Goal: Task Accomplishment & Management: Manage account settings

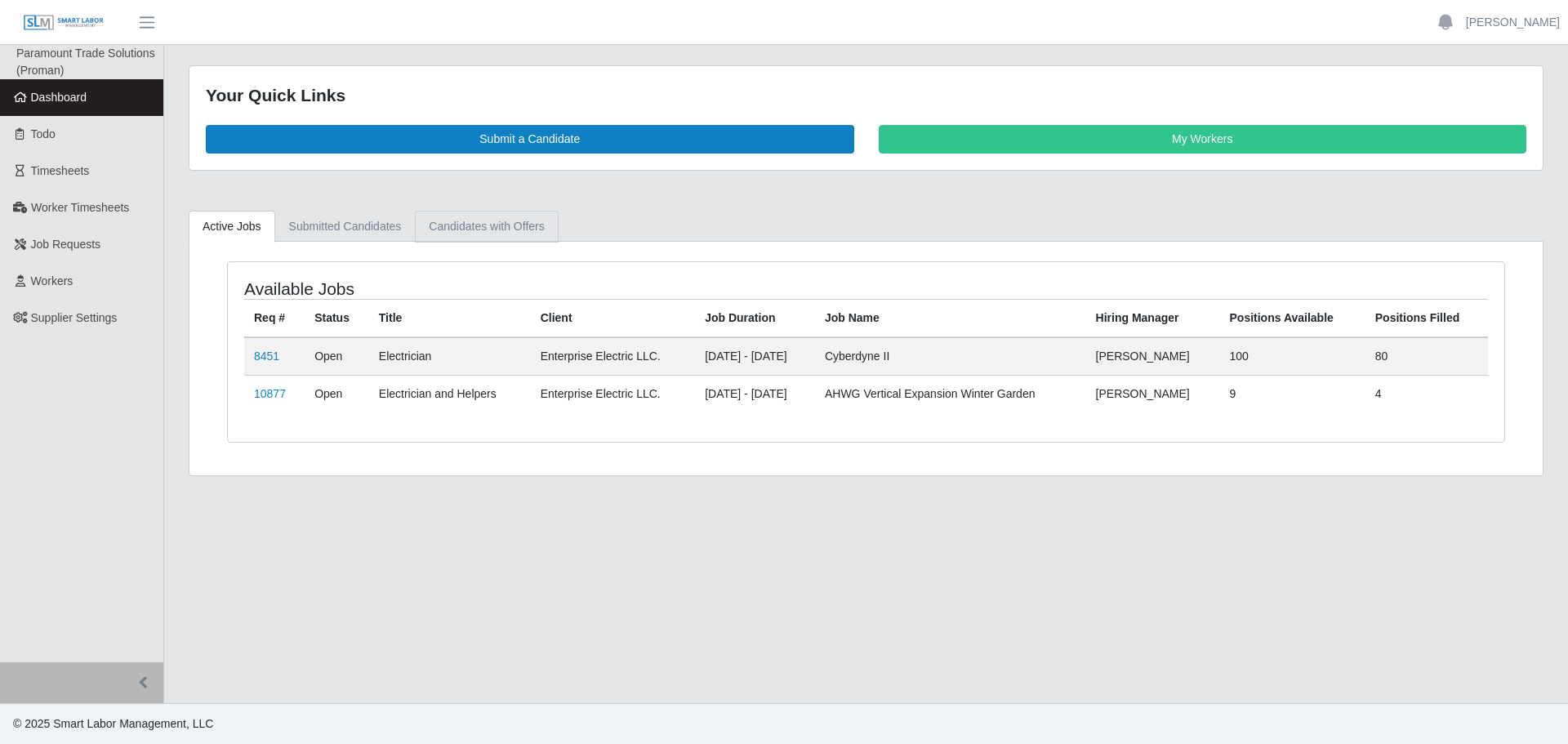
click at [488, 225] on link "Candidates with Offers" at bounding box center [486, 227] width 143 height 32
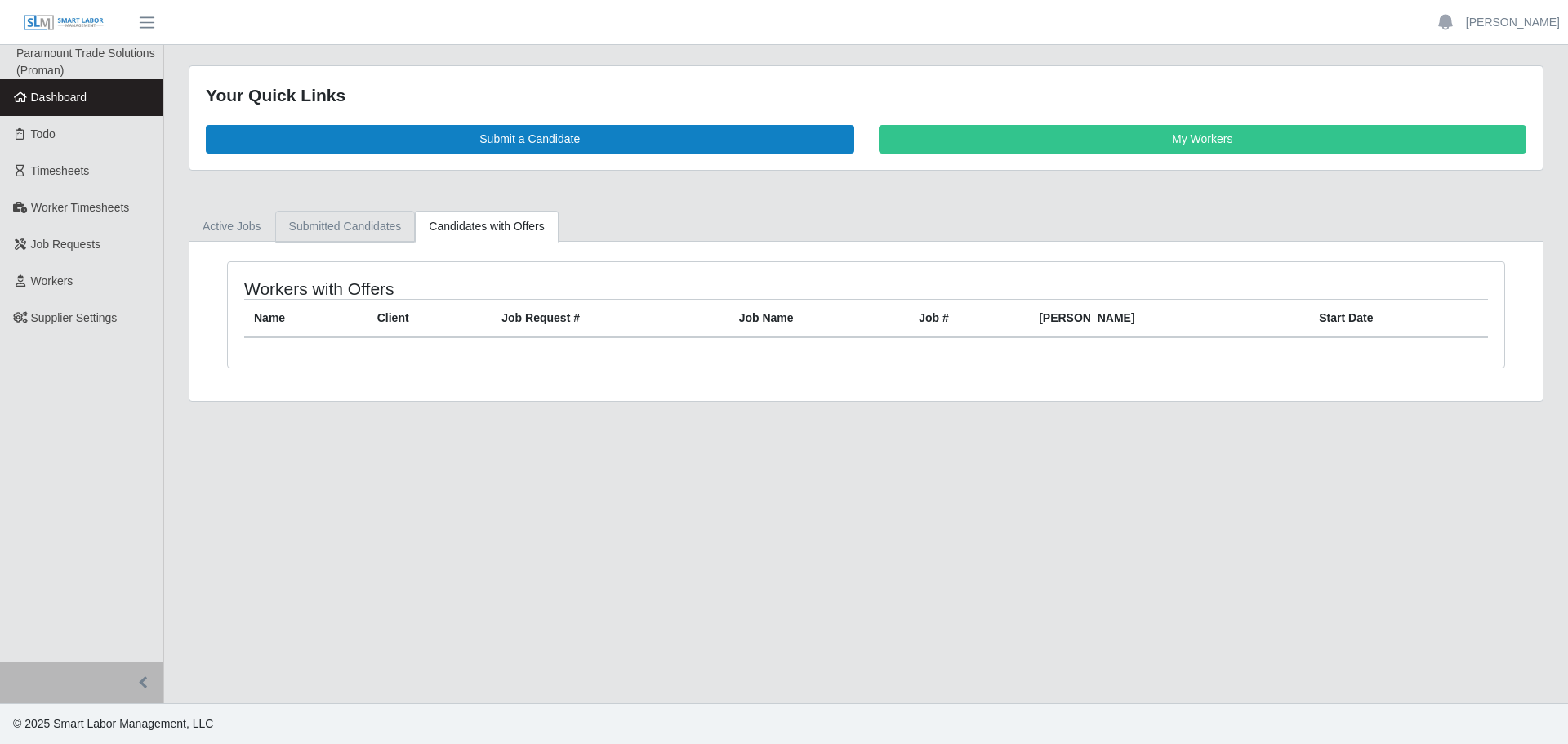
click at [344, 225] on link "Submitted Candidates" at bounding box center [345, 227] width 141 height 32
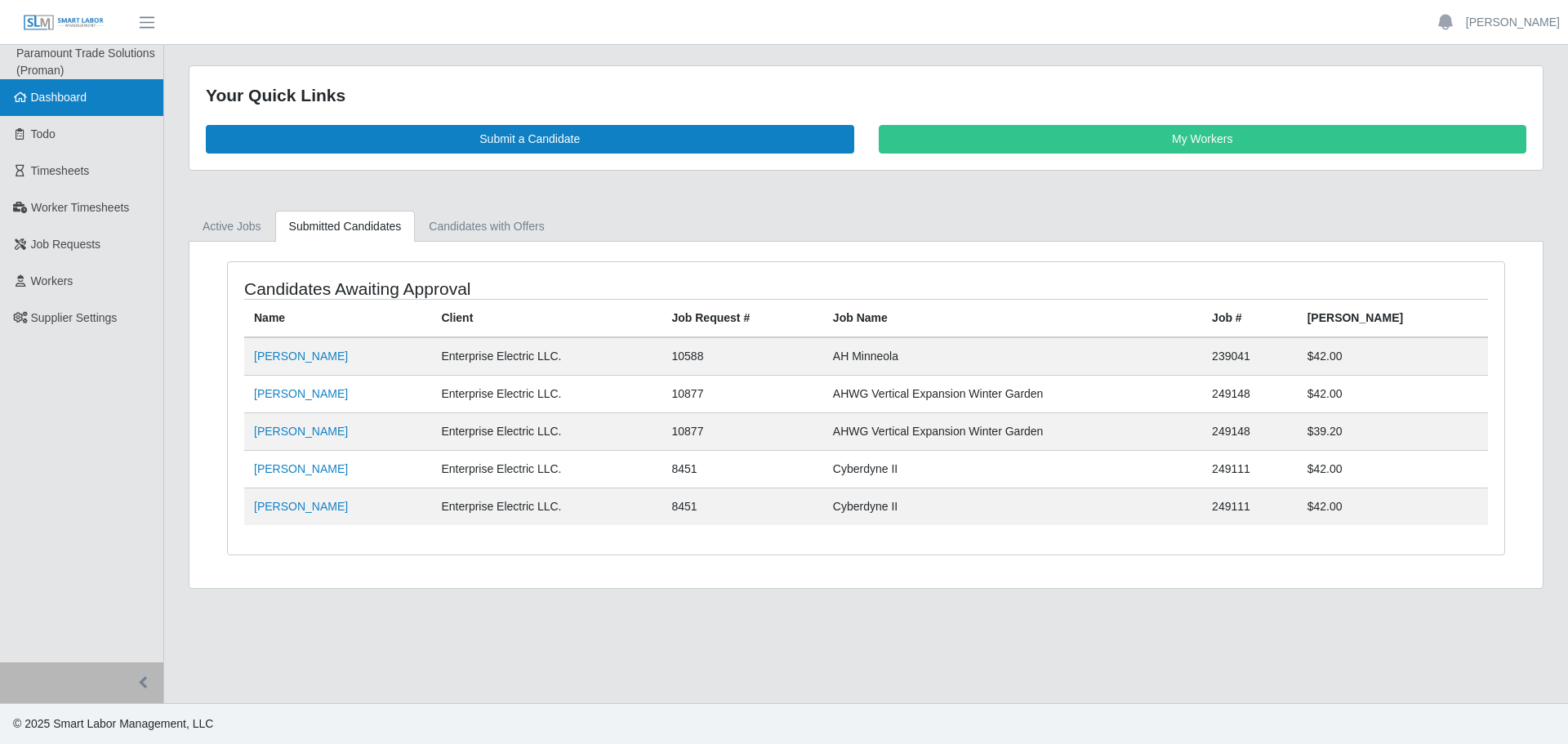
click at [63, 100] on span "Dashboard" at bounding box center [59, 96] width 56 height 13
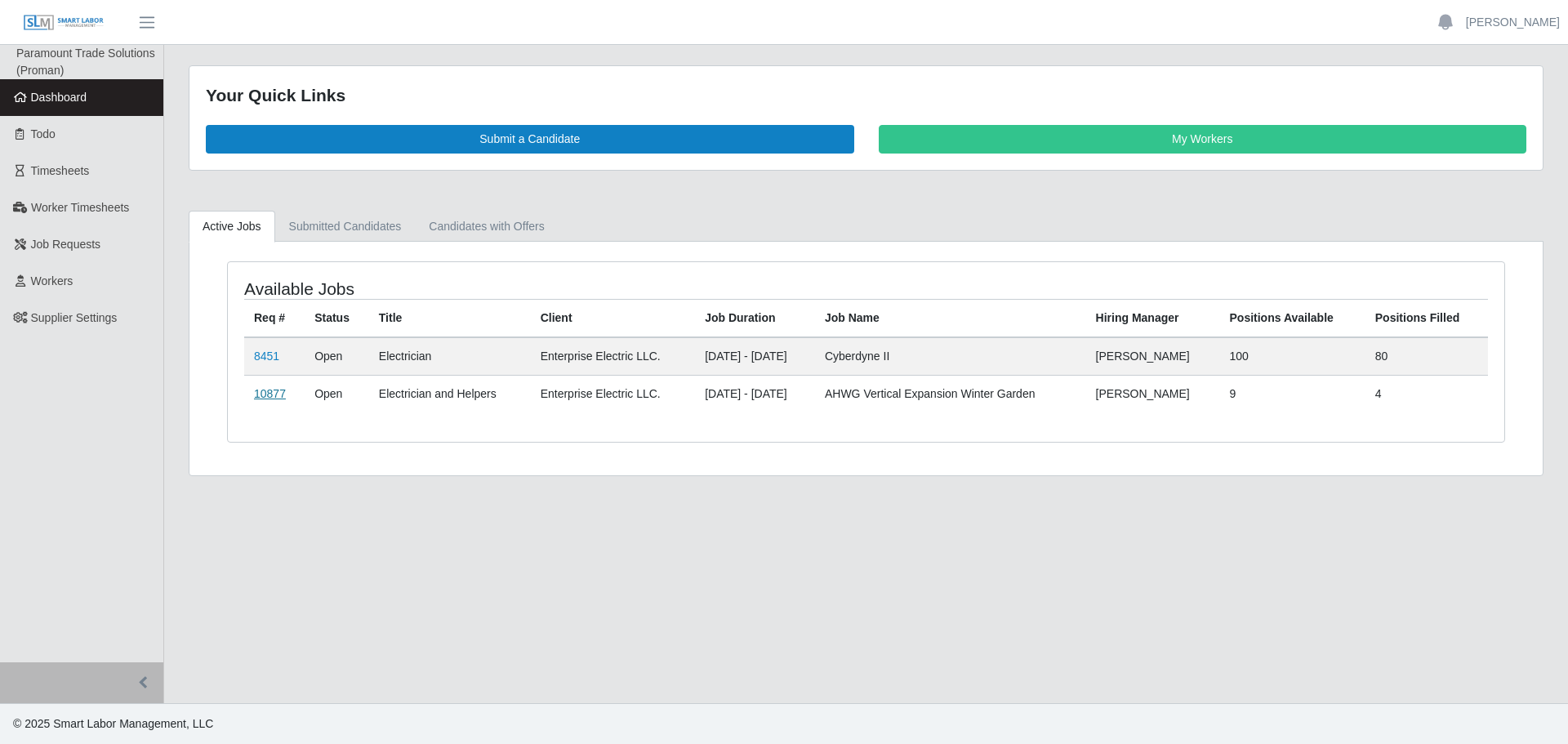
click at [276, 393] on link "10877" at bounding box center [269, 393] width 32 height 13
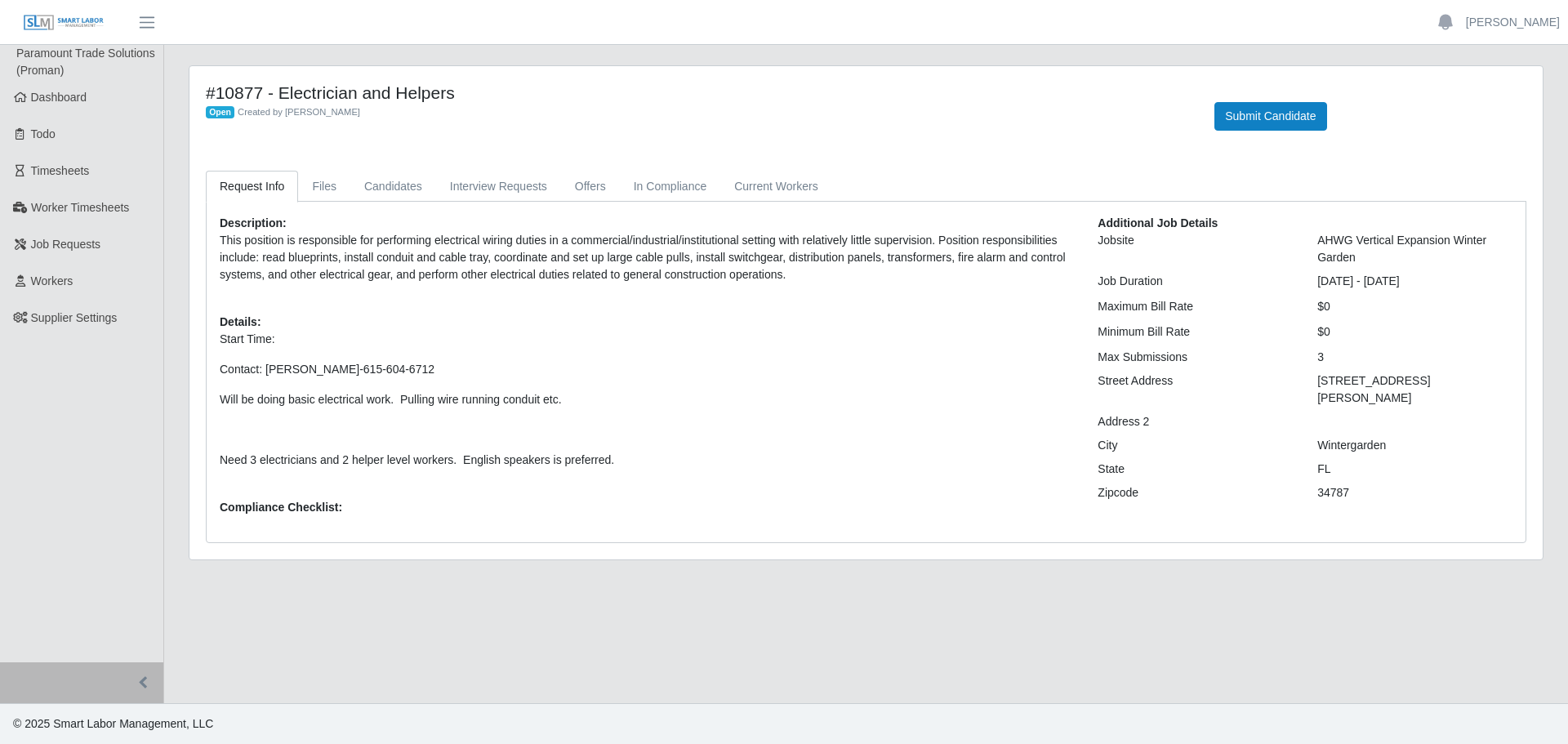
click at [412, 372] on p "Contact: Rob Vogel-615-604-6712" at bounding box center [646, 370] width 854 height 18
drag, startPoint x: 400, startPoint y: 365, endPoint x: 217, endPoint y: 362, distance: 183.0
click at [217, 362] on div "Description: This position is responsible for performing electrical wiring duti…" at bounding box center [645, 372] width 878 height 314
copy p "Contact: Rob Vogel-615-604-6712"
click at [50, 108] on link "Dashboard" at bounding box center [82, 98] width 163 height 37
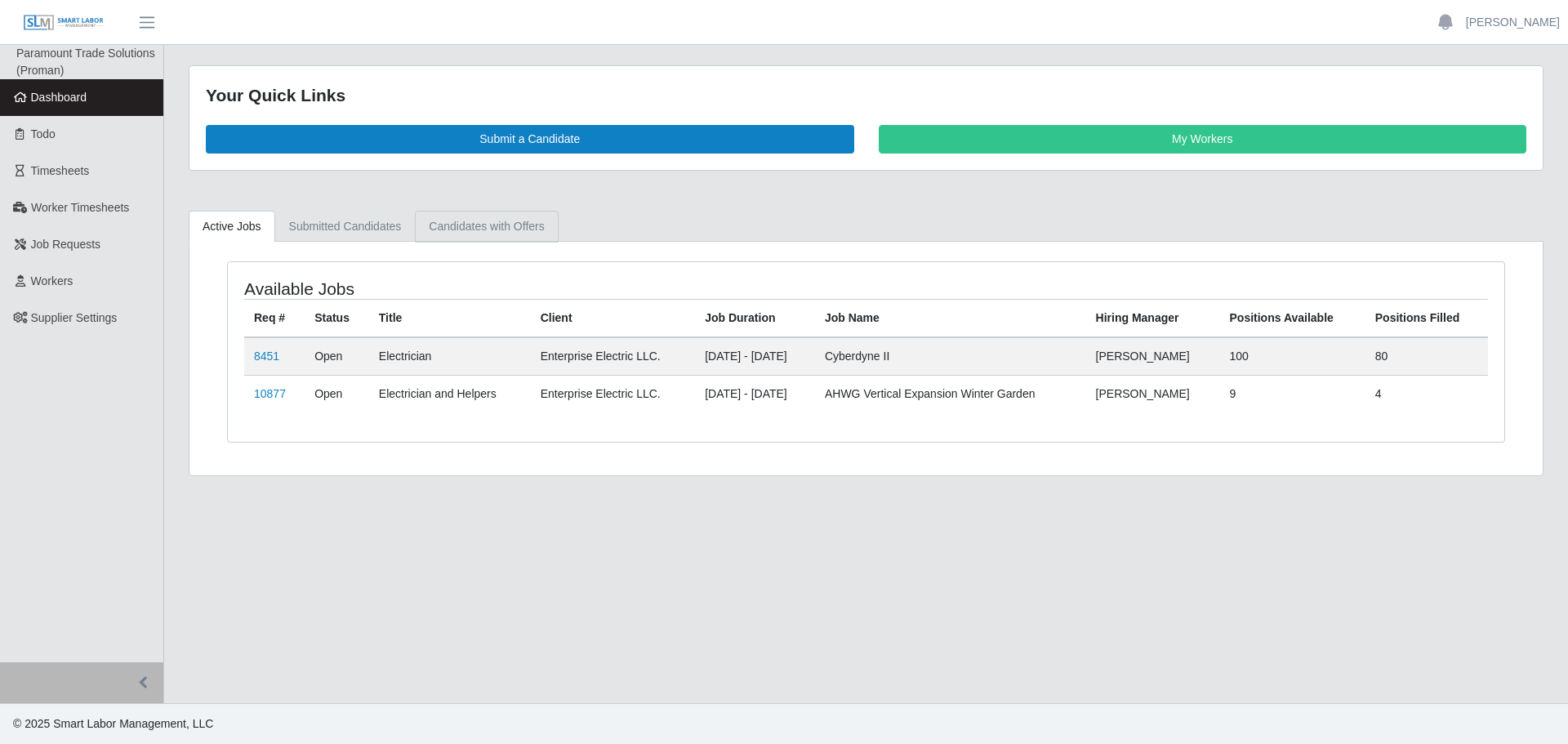
click at [477, 214] on link "Candidates with Offers" at bounding box center [486, 227] width 143 height 32
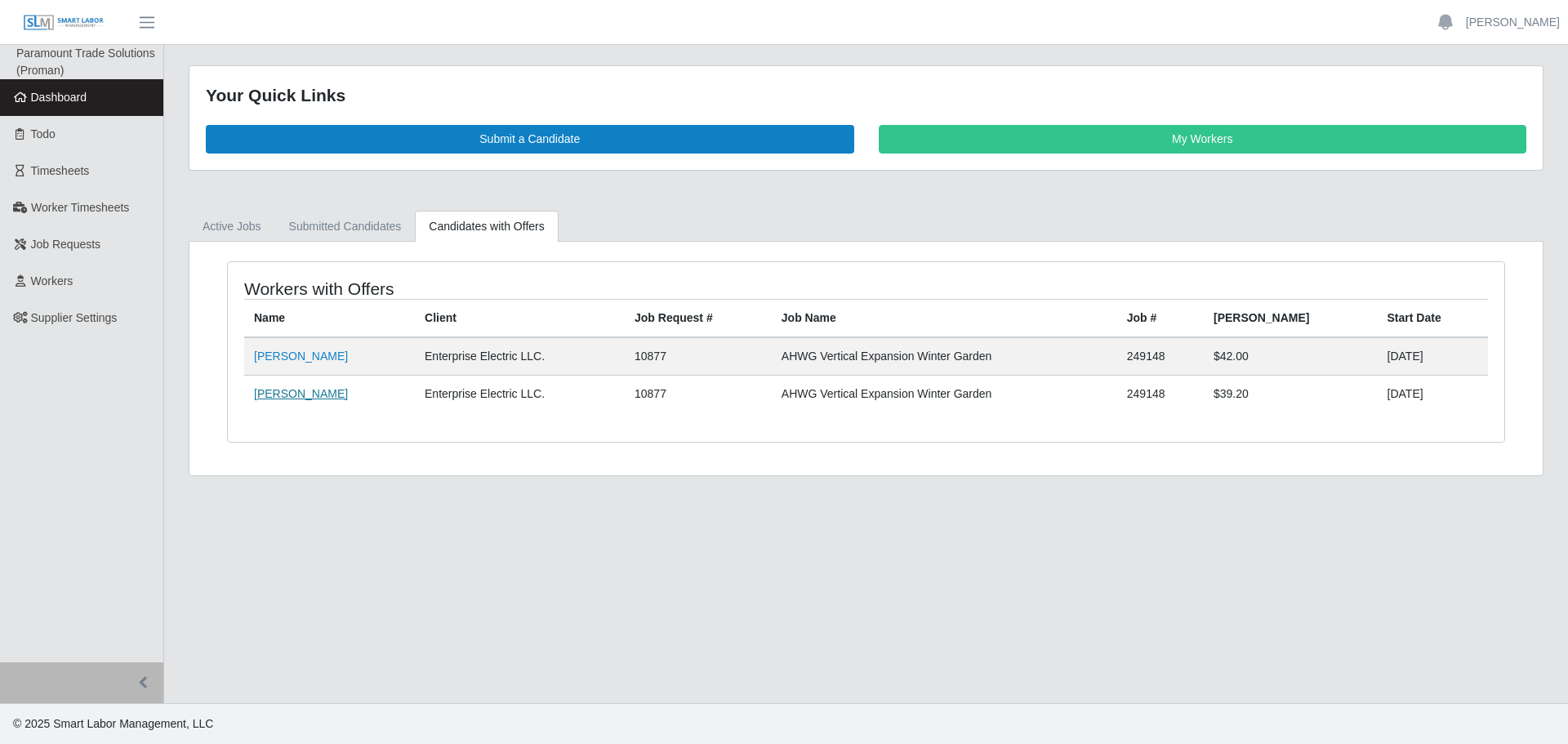
click at [332, 390] on link "Jose Valdivieso Hernandez" at bounding box center [300, 393] width 94 height 13
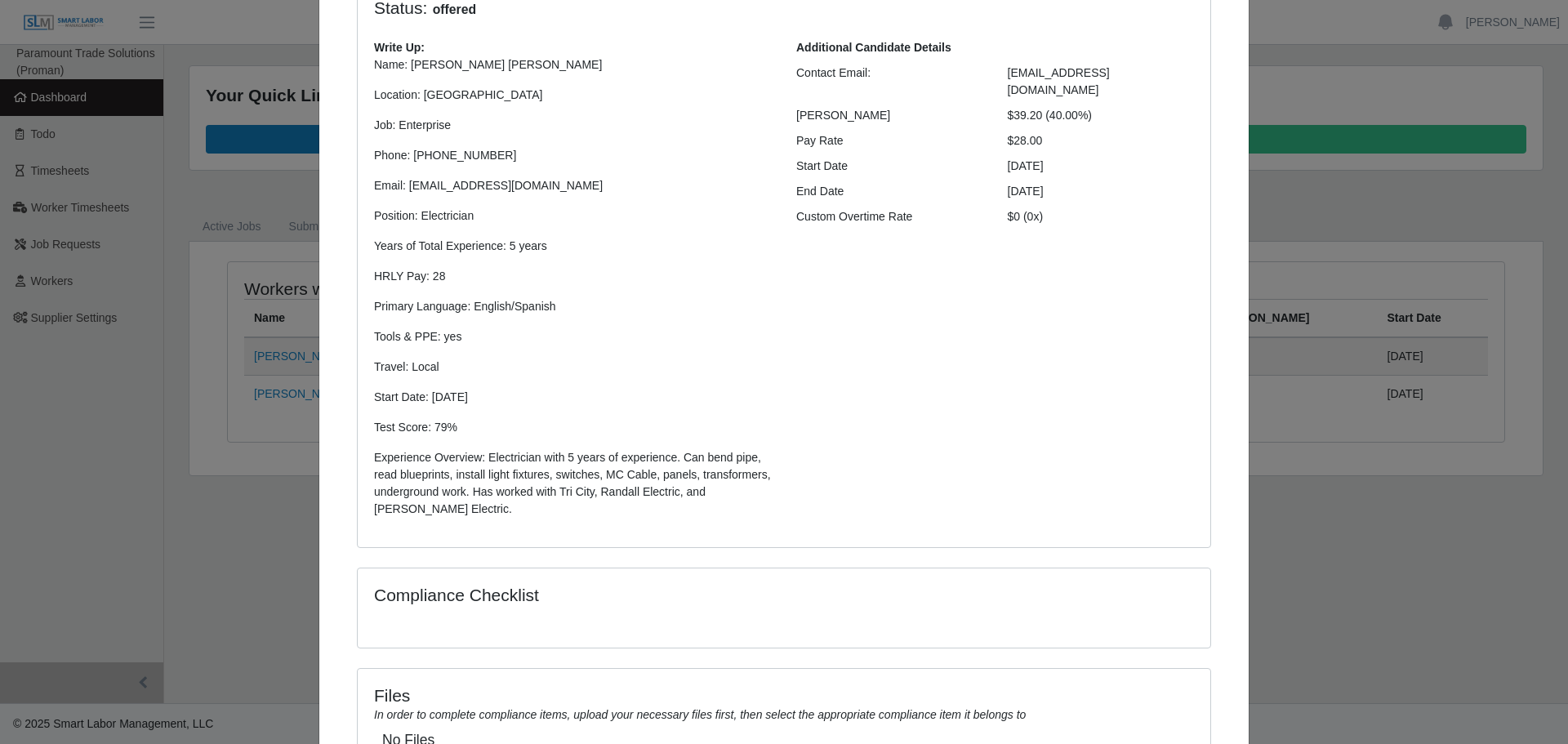
scroll to position [314, 0]
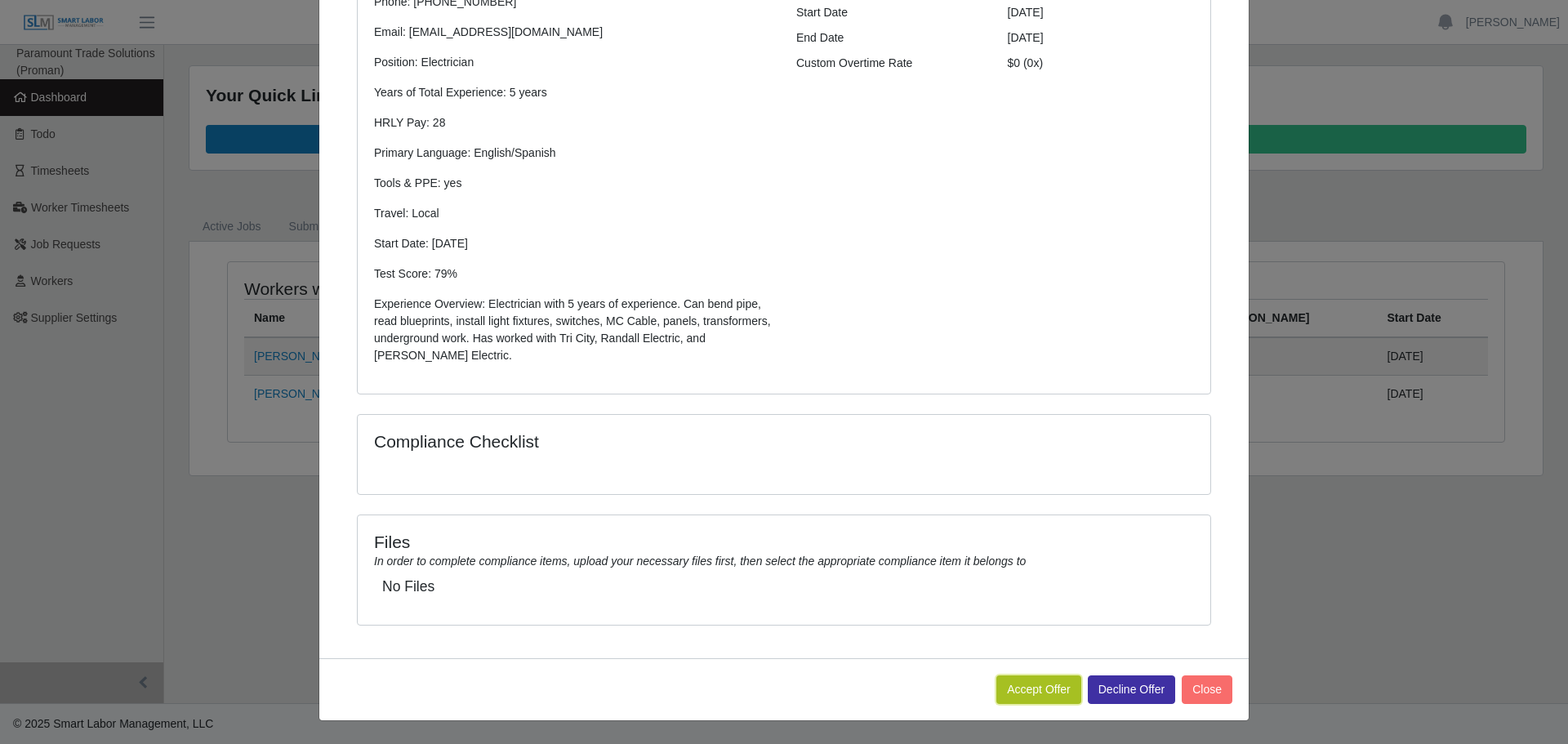
click at [1038, 690] on button "Accept Offer" at bounding box center [1038, 690] width 85 height 28
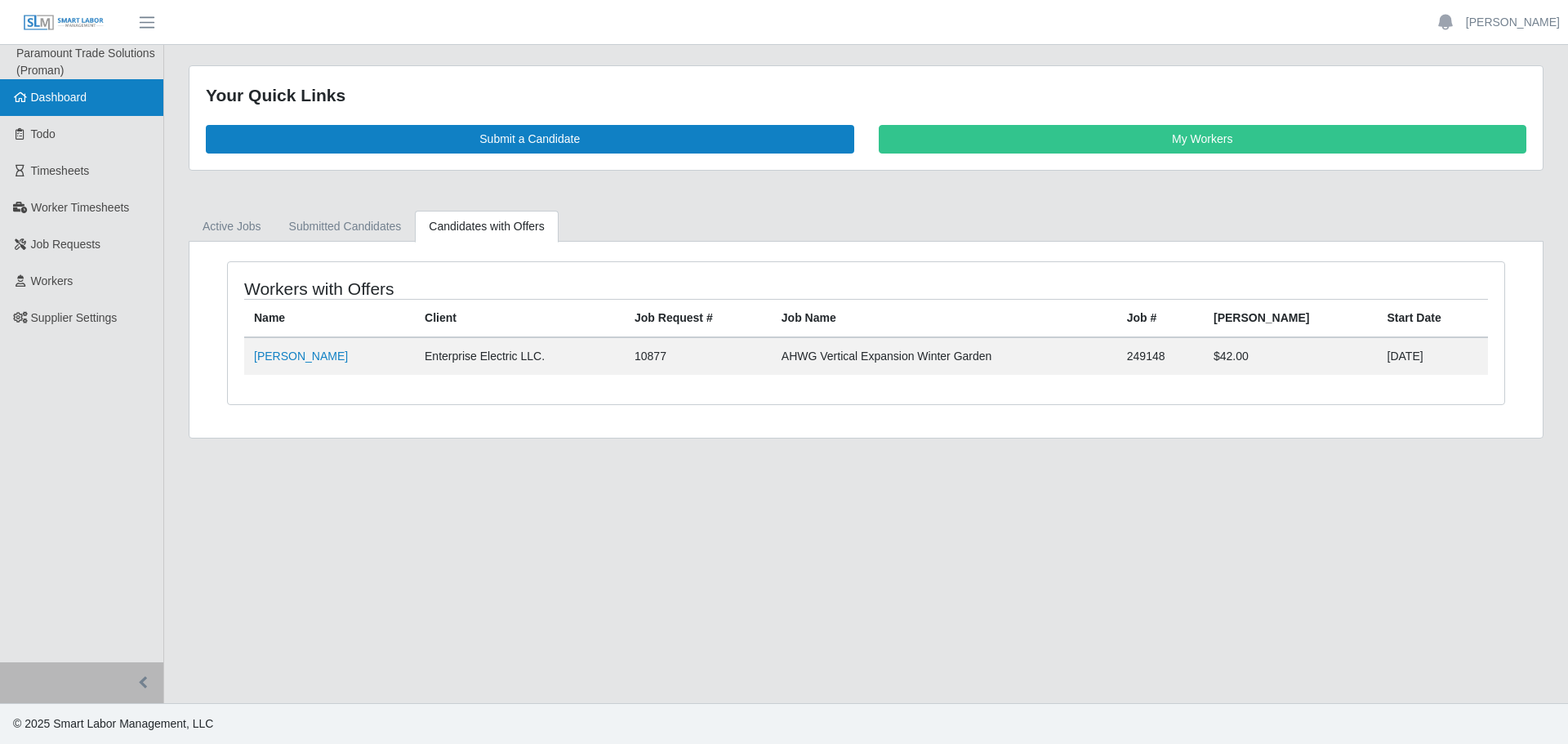
click at [71, 109] on link "Dashboard" at bounding box center [82, 98] width 163 height 37
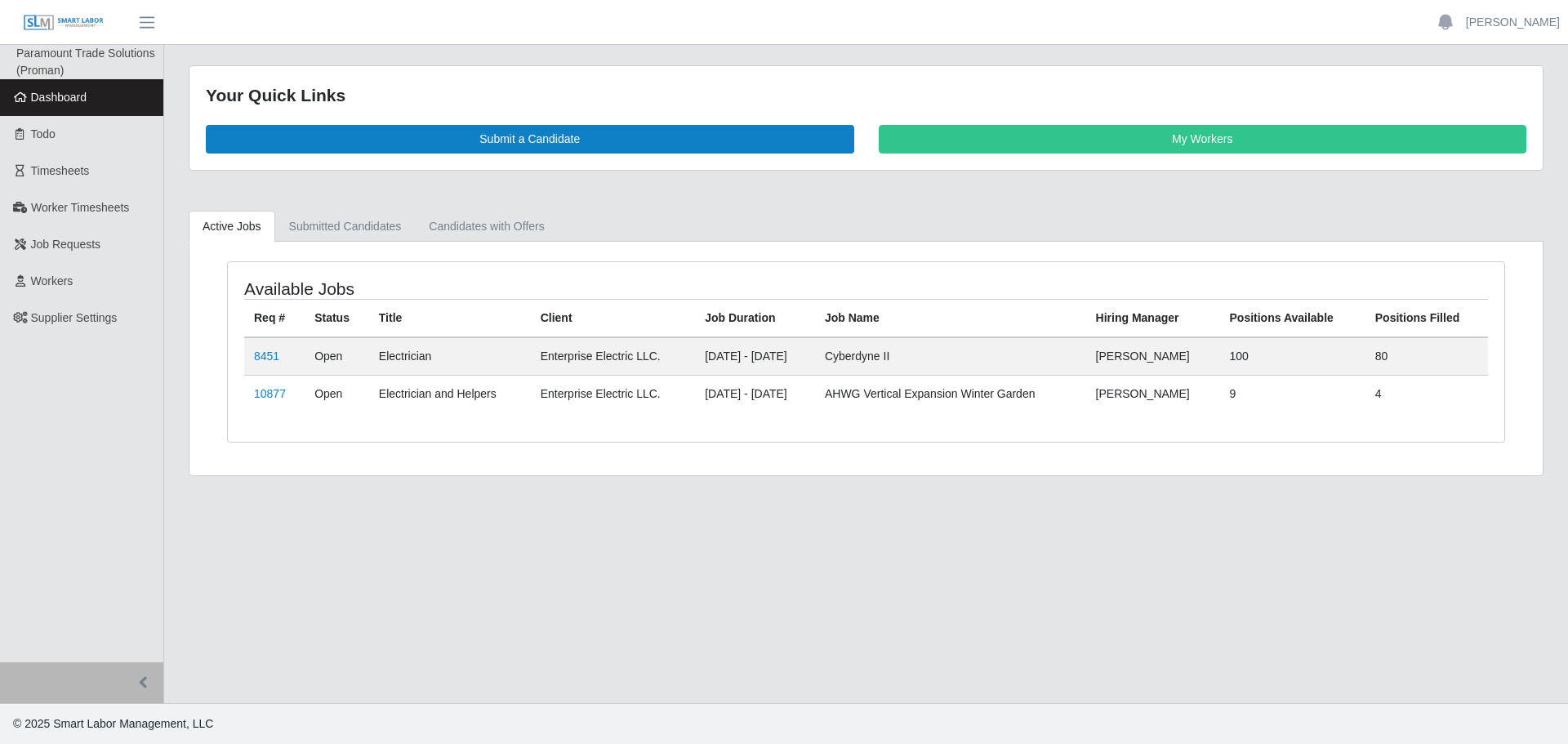
click at [749, 524] on main "Your Quick Links Submit a Candidate My Workers Active Jobs Submitted Candidates…" at bounding box center [866, 373] width 1404 height 658
click at [73, 110] on link "Dashboard" at bounding box center [82, 98] width 163 height 37
click at [268, 354] on link "8451" at bounding box center [266, 356] width 25 height 13
click at [286, 390] on td "10877" at bounding box center [274, 394] width 60 height 38
click at [276, 390] on link "10877" at bounding box center [269, 393] width 32 height 13
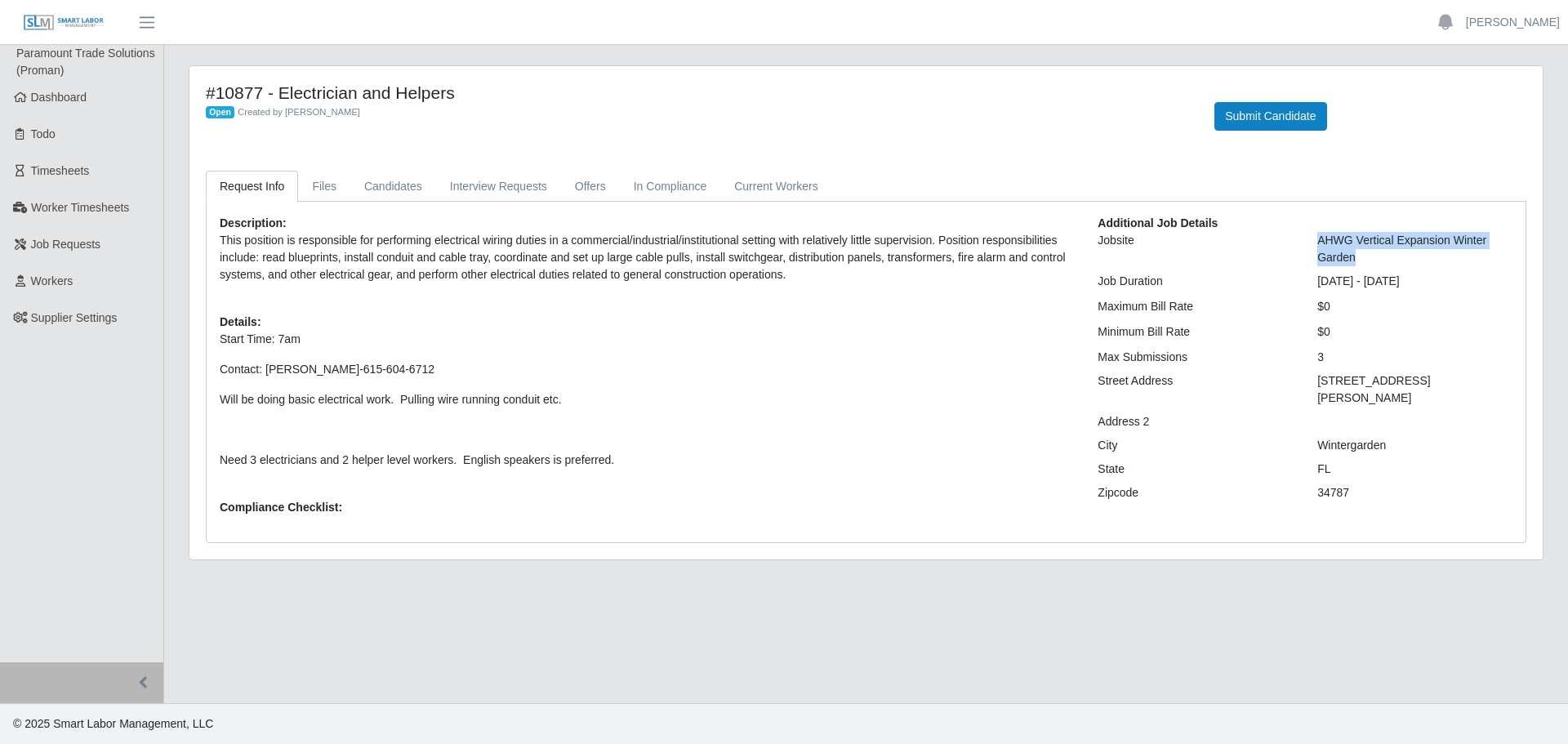
drag, startPoint x: 1360, startPoint y: 257, endPoint x: 1319, endPoint y: 238, distance: 45.2
click at [1319, 238] on div "AHWG Vertical Expansion Winter Garden" at bounding box center [1415, 249] width 220 height 34
copy div "AHWG Vertical Expansion Winter Garden"
drag, startPoint x: 1434, startPoint y: 379, endPoint x: 1317, endPoint y: 376, distance: 117.0
click at [1317, 376] on div "2000 Fowler Grove Blvd" at bounding box center [1415, 389] width 220 height 34
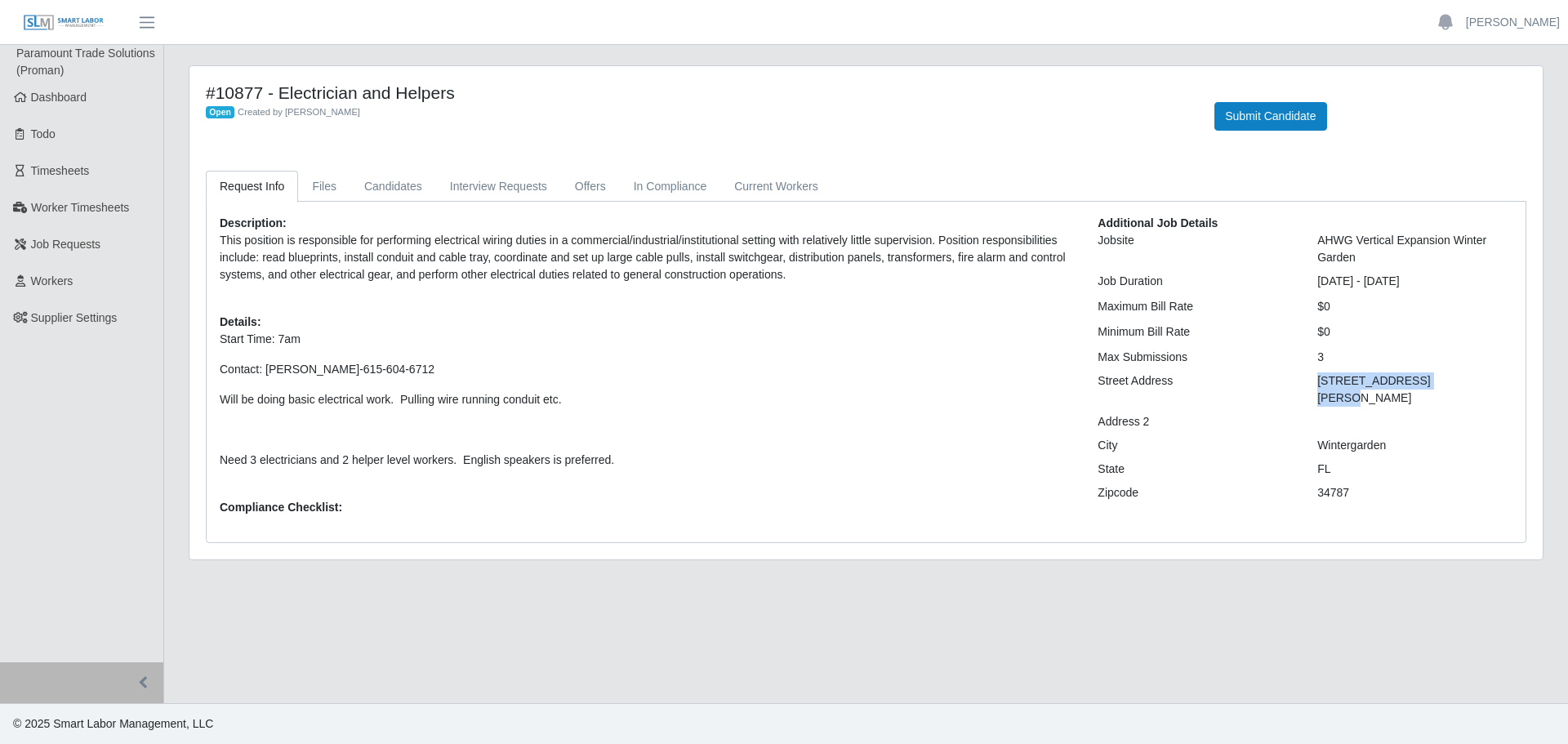
copy div "2000 Fowler Grove Blvd"
drag, startPoint x: 407, startPoint y: 364, endPoint x: 215, endPoint y: 371, distance: 192.1
click at [215, 371] on div "Description: This position is responsible for performing electrical wiring duti…" at bounding box center [645, 372] width 878 height 314
copy p "Contact: Rob Vogel-615-604-6712"
click at [396, 183] on link "Candidates" at bounding box center [393, 187] width 86 height 32
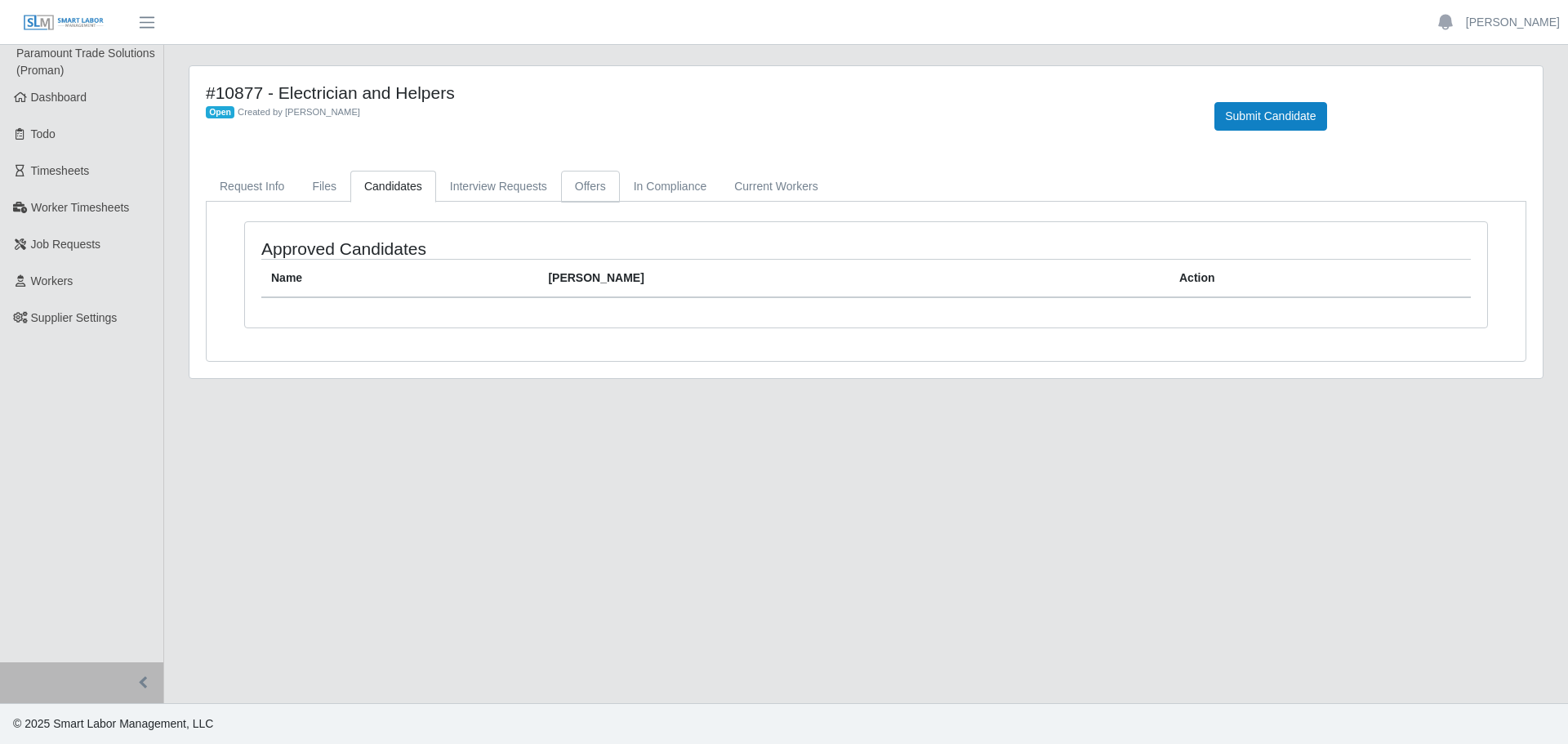
click at [590, 193] on link "Offers" at bounding box center [590, 187] width 58 height 32
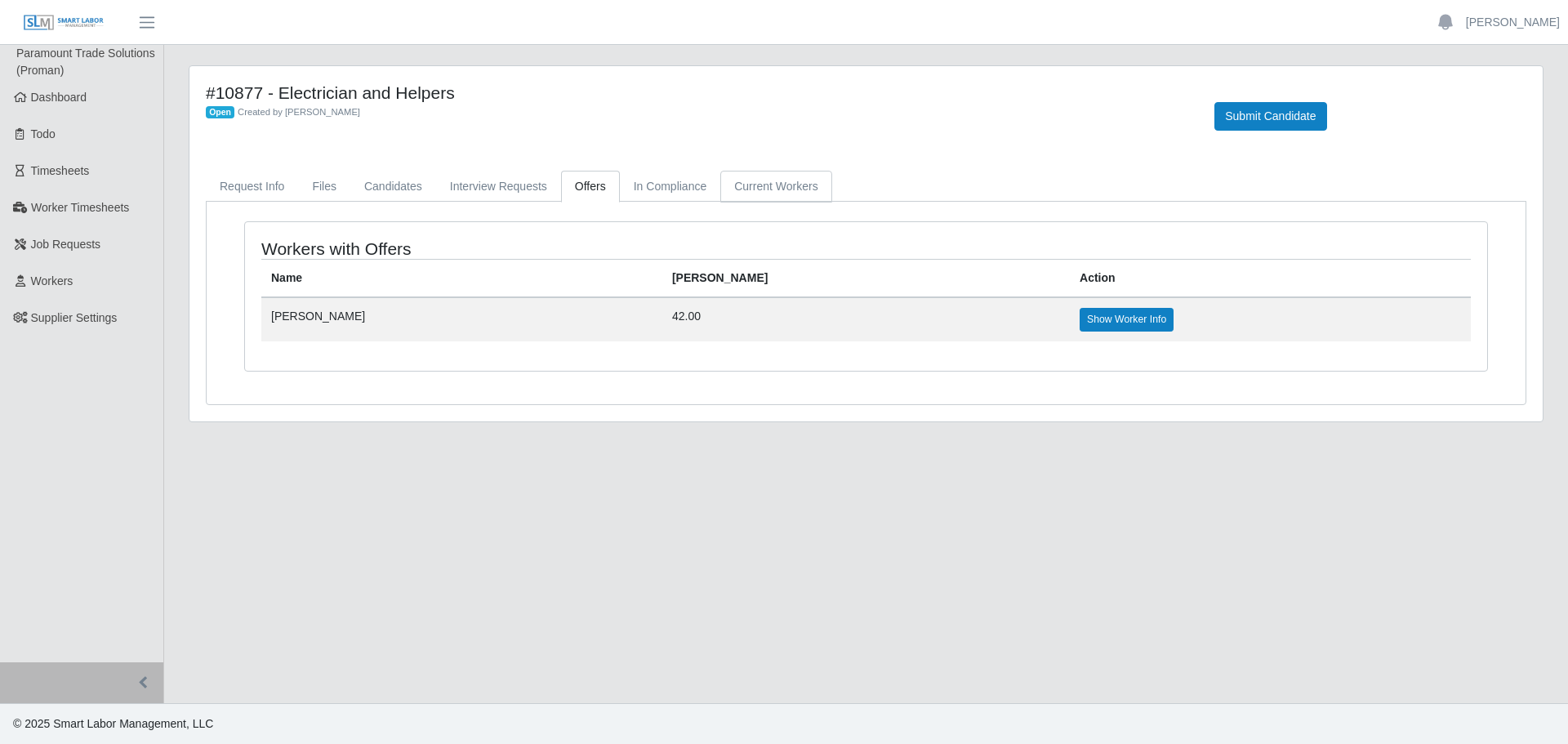
click at [757, 202] on link "Current Workers" at bounding box center [776, 187] width 111 height 32
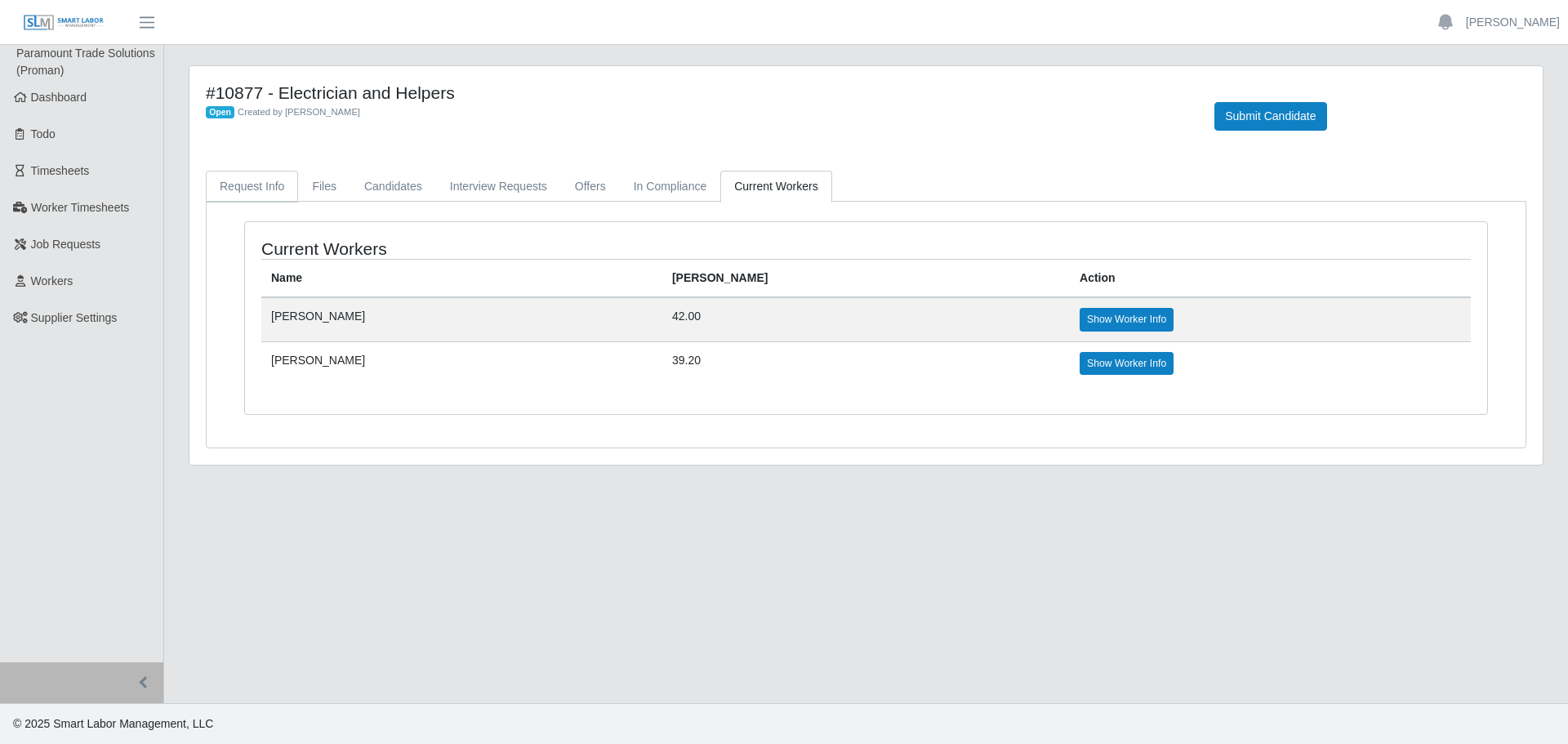
click at [263, 178] on link "Request Info" at bounding box center [252, 187] width 92 height 32
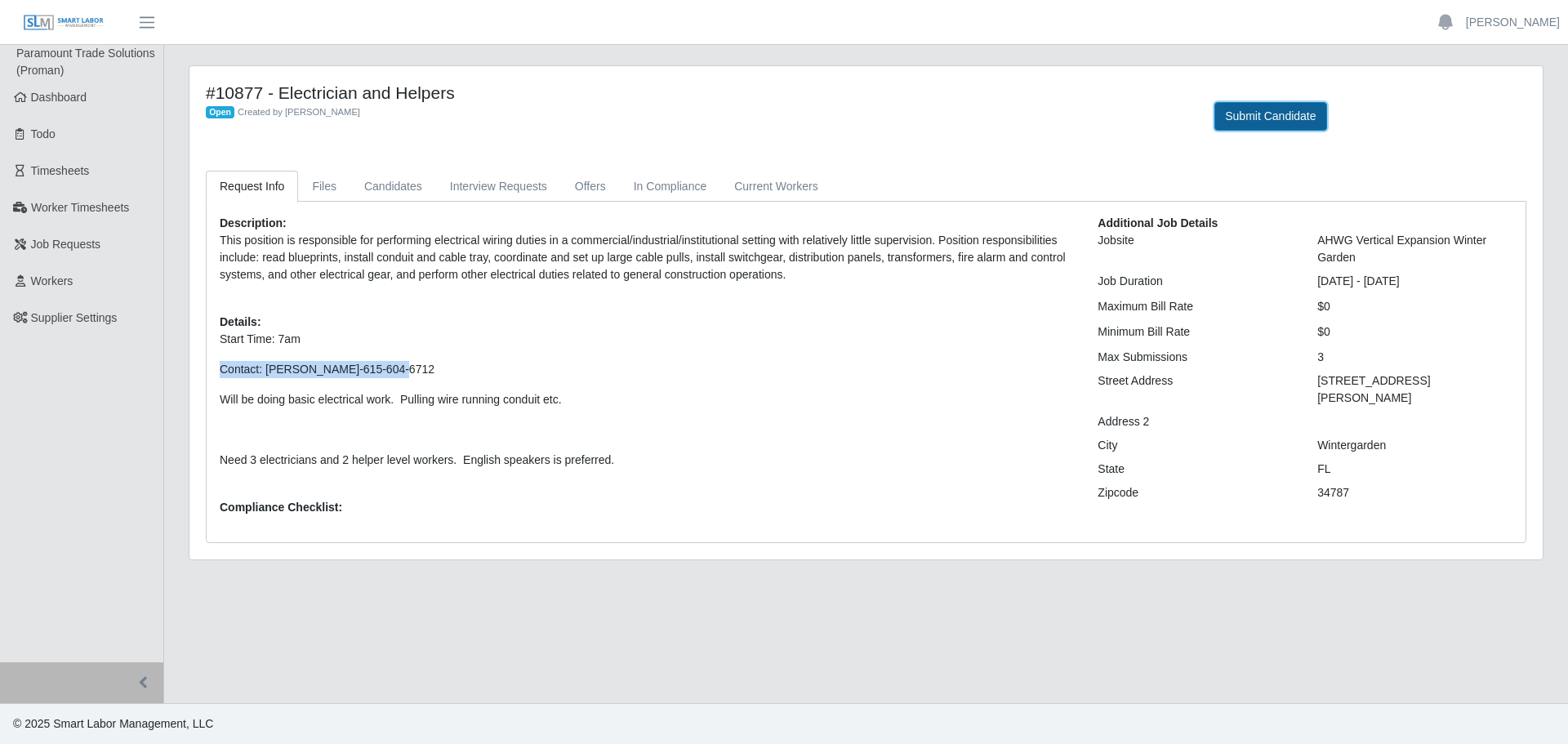
click at [1315, 121] on button "Submit Candidate" at bounding box center [1270, 116] width 112 height 28
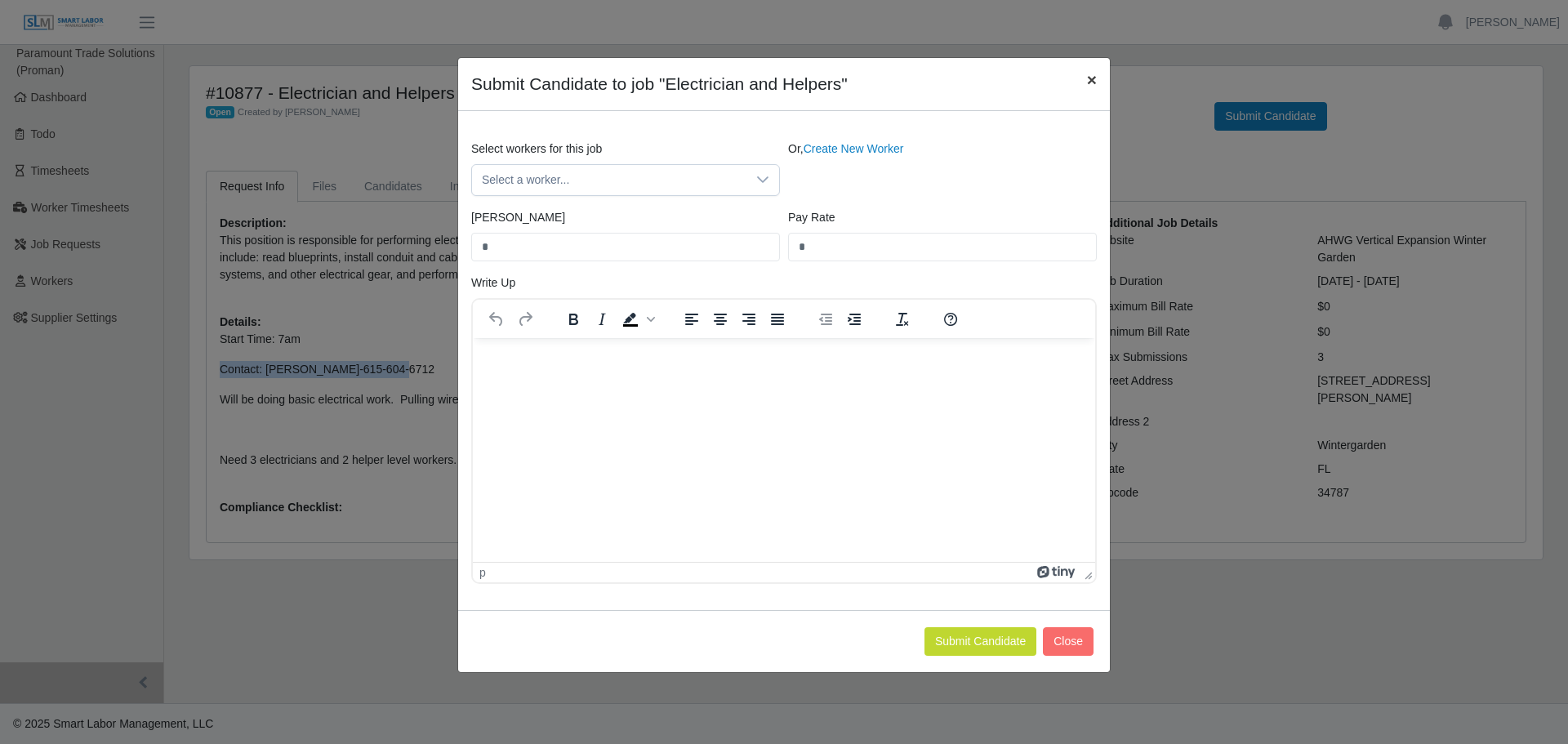
click at [1092, 80] on span "×" at bounding box center [1092, 79] width 10 height 18
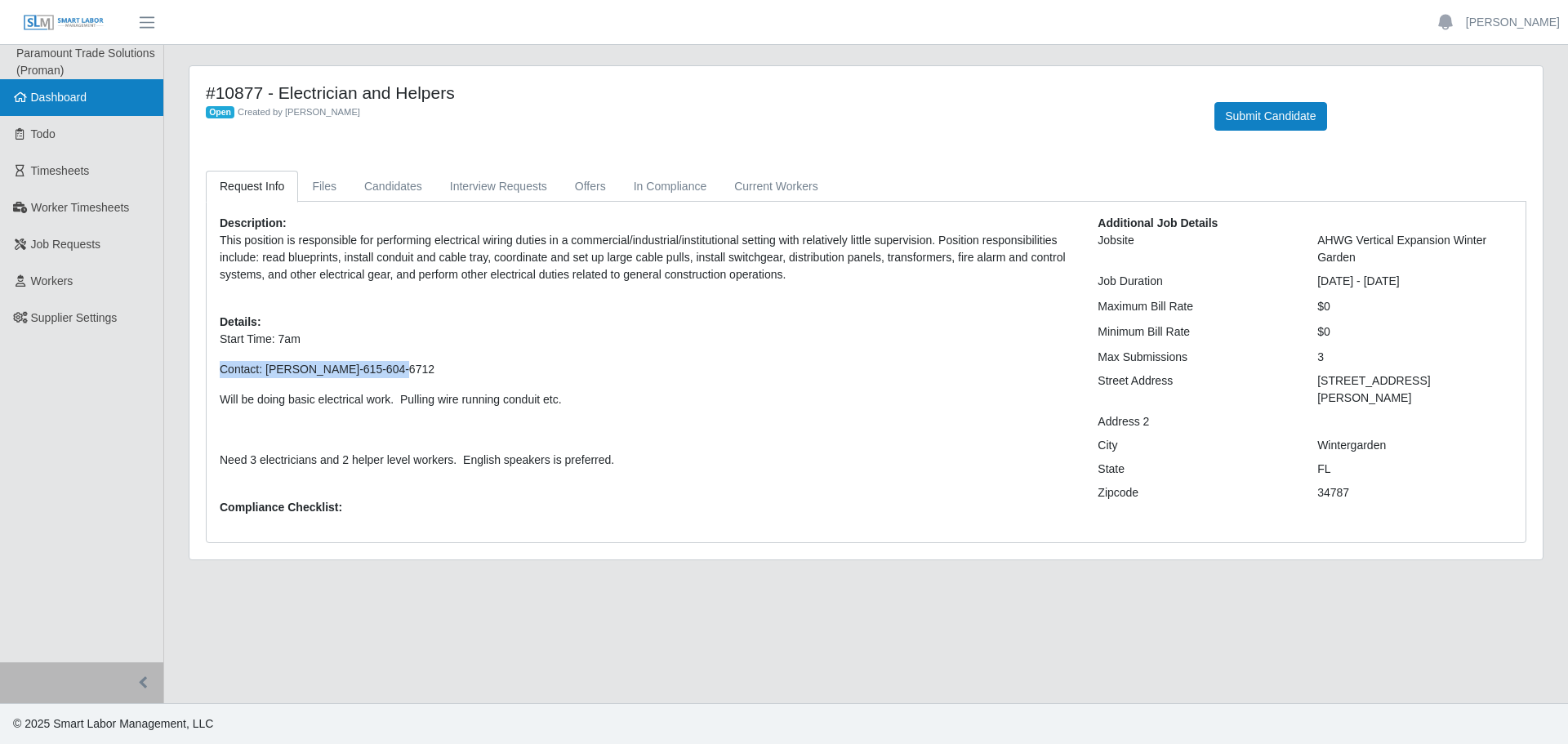
click at [84, 115] on link "Dashboard" at bounding box center [82, 98] width 163 height 37
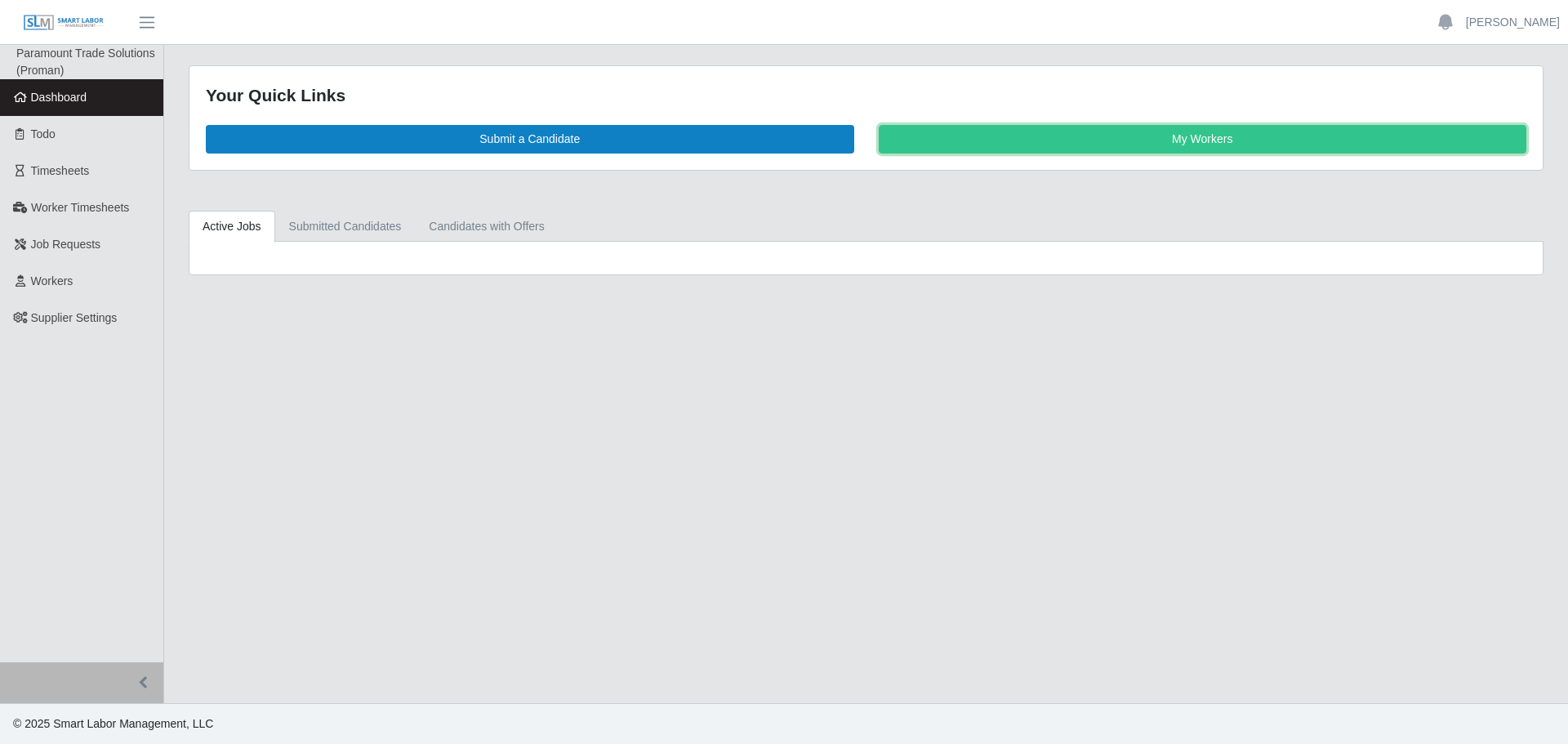
drag, startPoint x: 1383, startPoint y: 144, endPoint x: 1364, endPoint y: 156, distance: 22.5
click at [1383, 144] on link "My Workers" at bounding box center [1202, 139] width 648 height 28
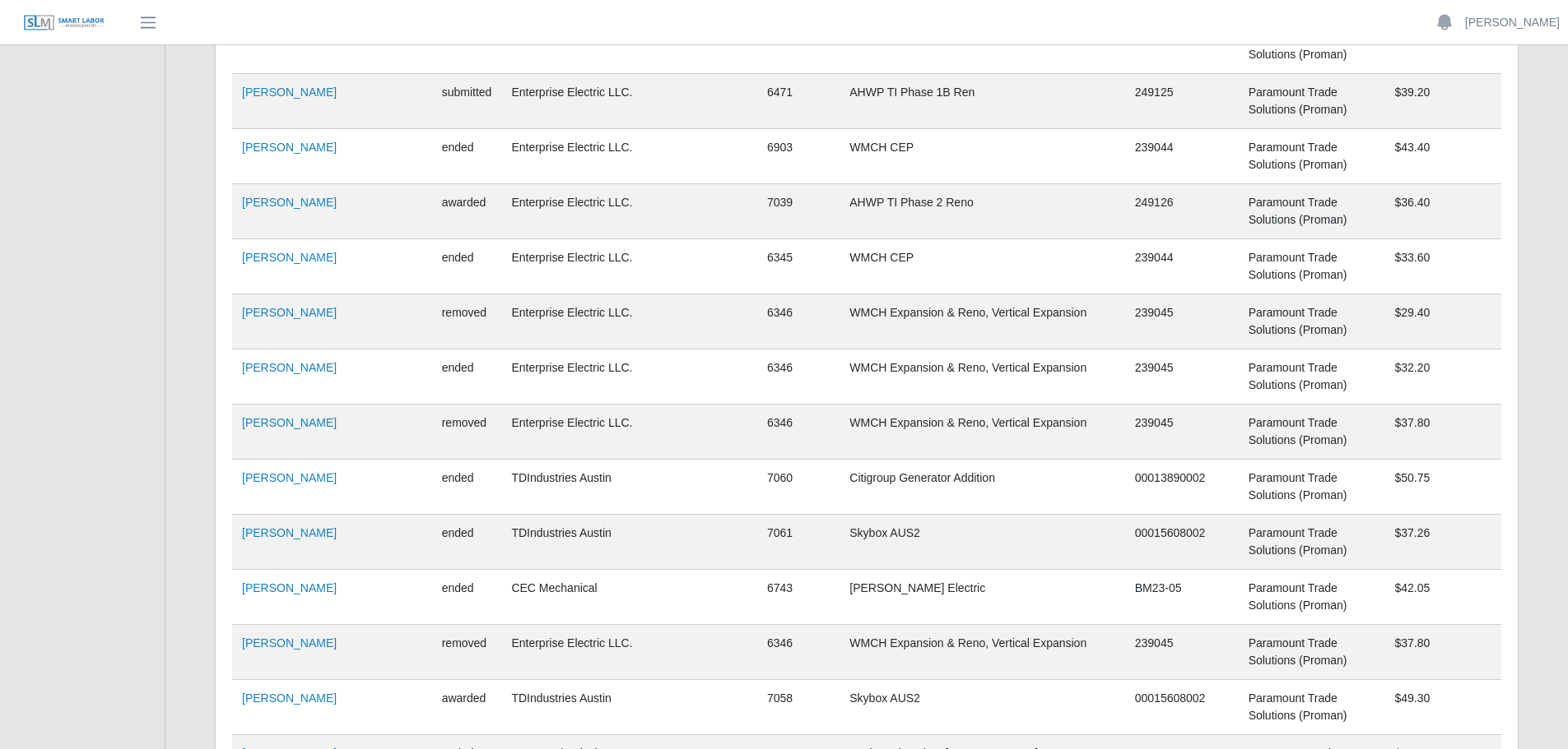
scroll to position [35834, 0]
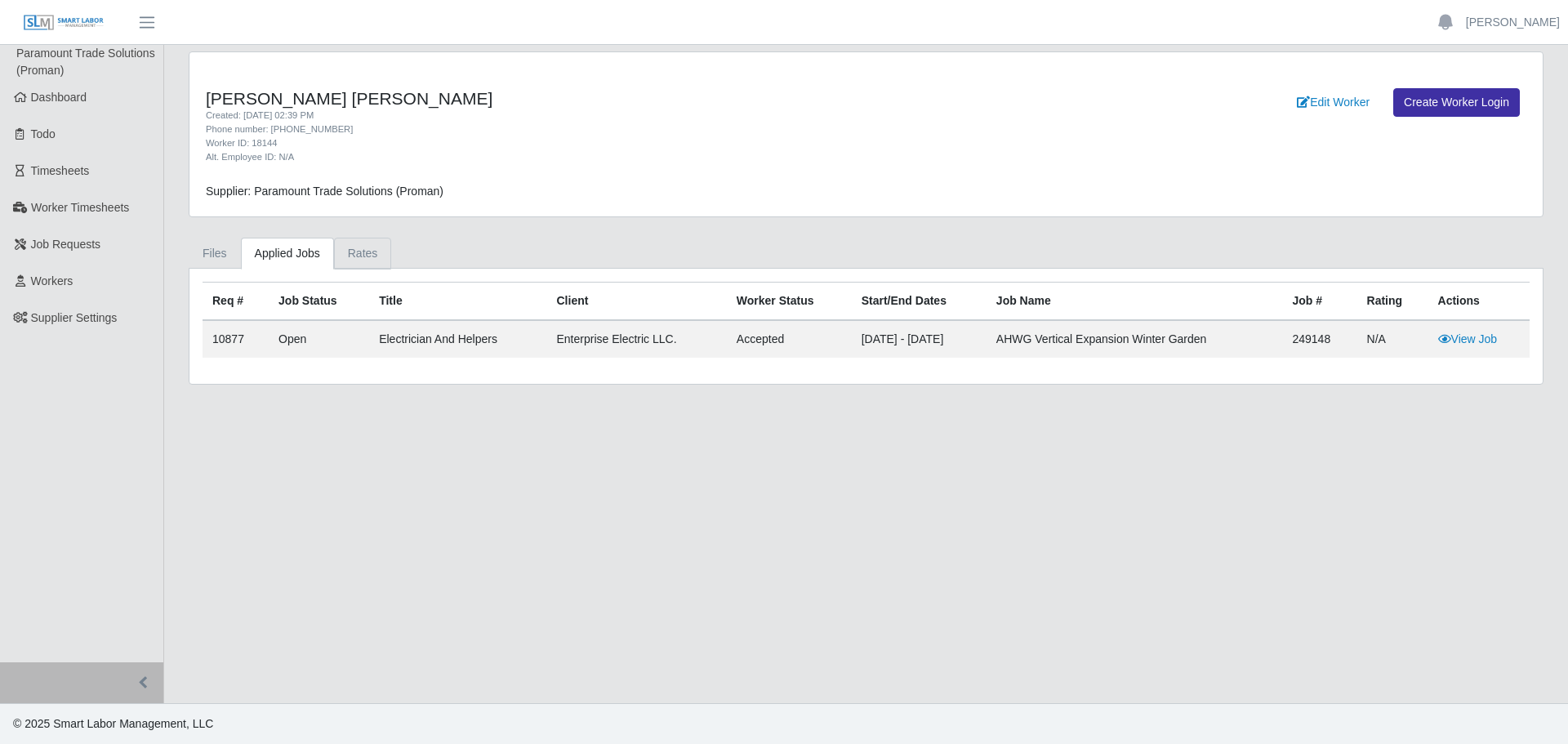
click at [357, 268] on link "Rates" at bounding box center [364, 254] width 58 height 32
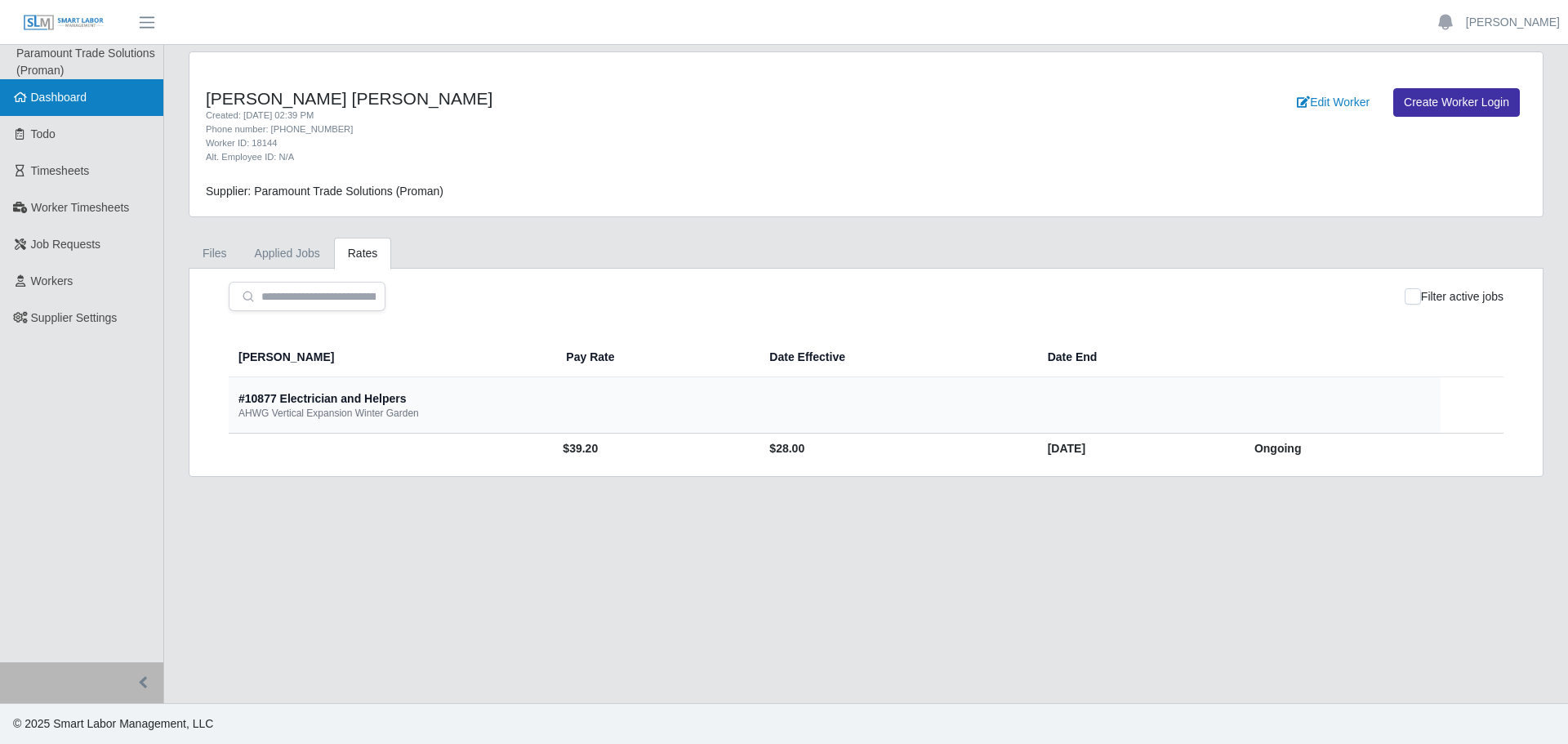
click at [74, 113] on link "Dashboard" at bounding box center [82, 98] width 163 height 37
